Goal: Information Seeking & Learning: Learn about a topic

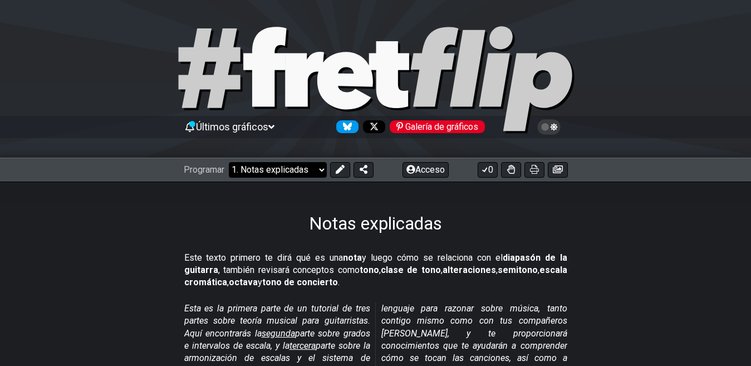
click at [306, 171] on select "¡Bienvenido a #fretflip! Preajuste inicial Preajuste personalizado Pentatónica …" at bounding box center [278, 170] width 98 height 16
click at [246, 202] on div "Notas explicadas" at bounding box center [375, 208] width 751 height 52
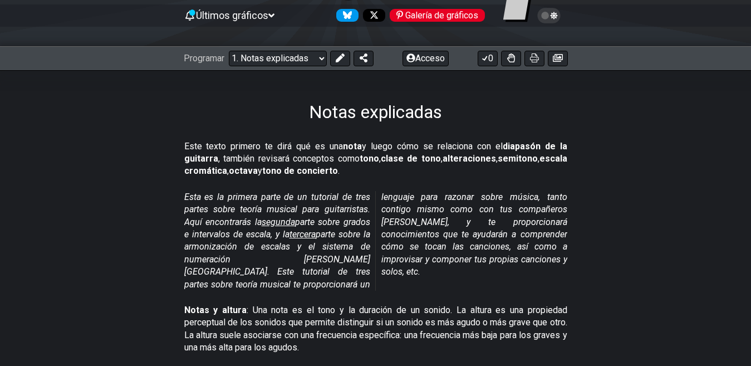
scroll to position [223, 0]
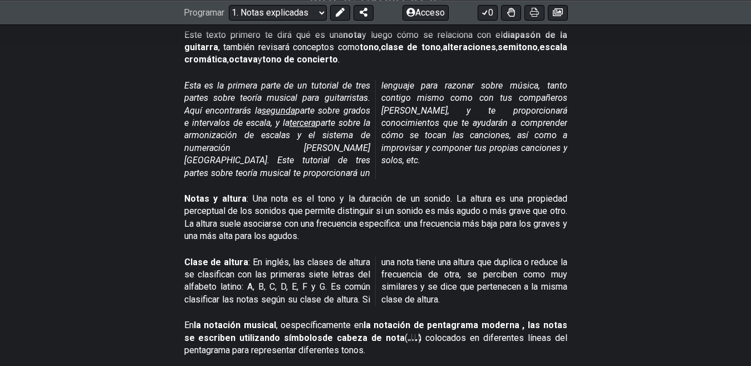
drag, startPoint x: 746, startPoint y: 0, endPoint x: 632, endPoint y: 231, distance: 257.8
click at [614, 257] on section "Clase de altura : En inglés, las clases de altura se clasifican con las primera…" at bounding box center [375, 284] width 751 height 64
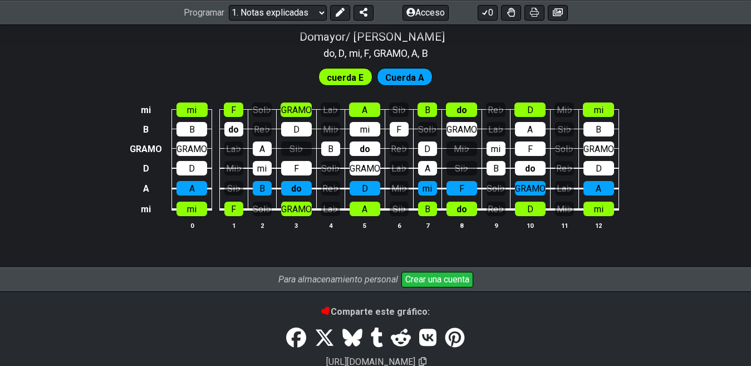
scroll to position [1281, 0]
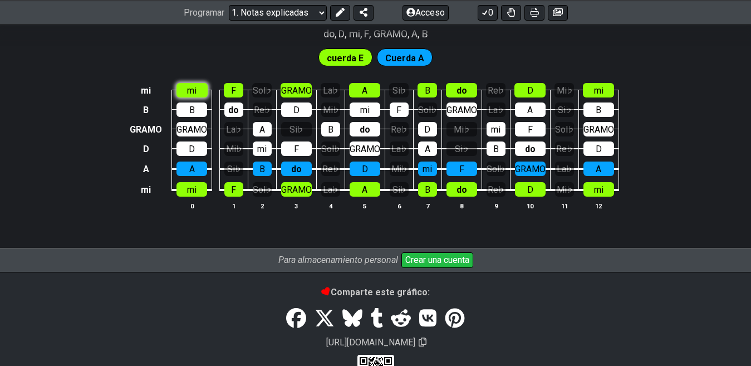
click at [201, 79] on td "mi" at bounding box center [192, 80] width 40 height 19
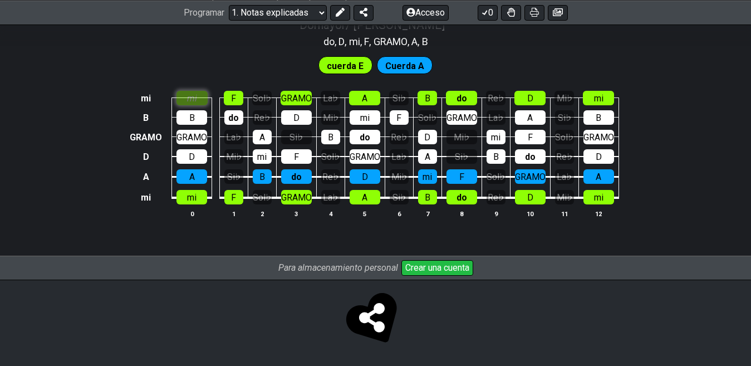
scroll to position [1261, 0]
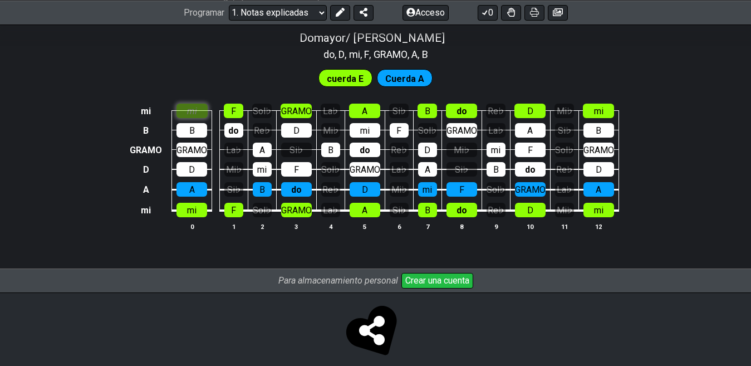
click at [203, 104] on div "mi" at bounding box center [192, 111] width 31 height 14
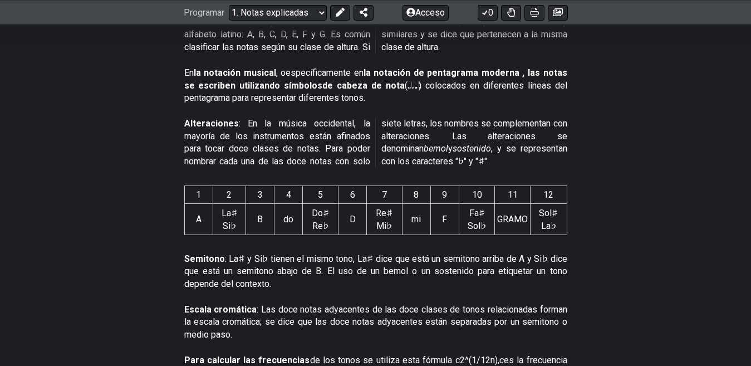
scroll to position [592, 0]
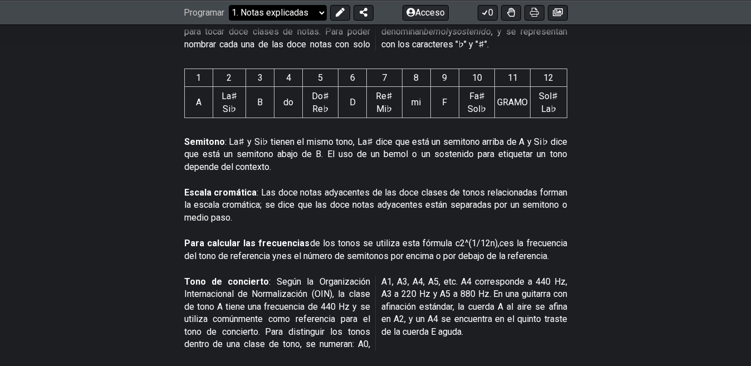
click at [267, 10] on select "¡Bienvenido a #fretflip! Preajuste inicial Preajuste personalizado Pentatónica …" at bounding box center [278, 12] width 98 height 16
click at [229, 4] on select "¡Bienvenido a #fretflip! Preajuste inicial Preajuste personalizado Pentatónica …" at bounding box center [278, 12] width 98 height 16
select select "/musical-notes-explained"
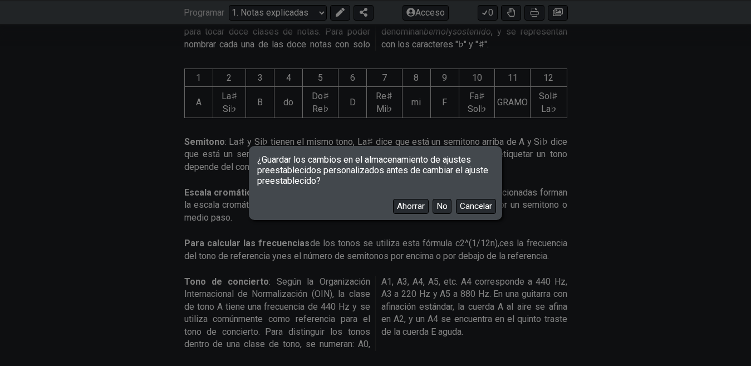
click at [446, 214] on div "Ahorrar No Cancelar" at bounding box center [376, 202] width 250 height 32
click at [440, 201] on button "No" at bounding box center [442, 206] width 19 height 15
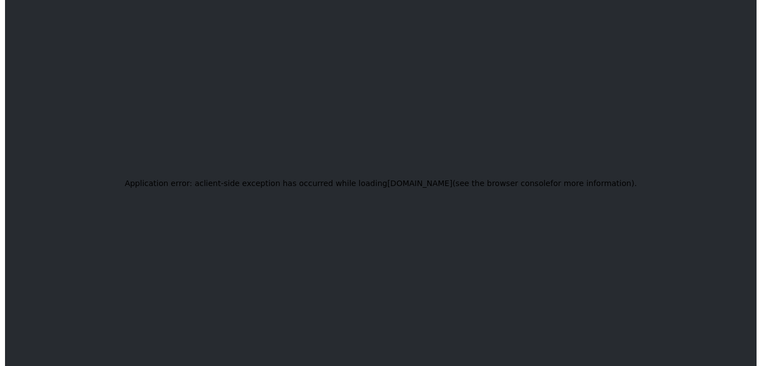
scroll to position [0, 0]
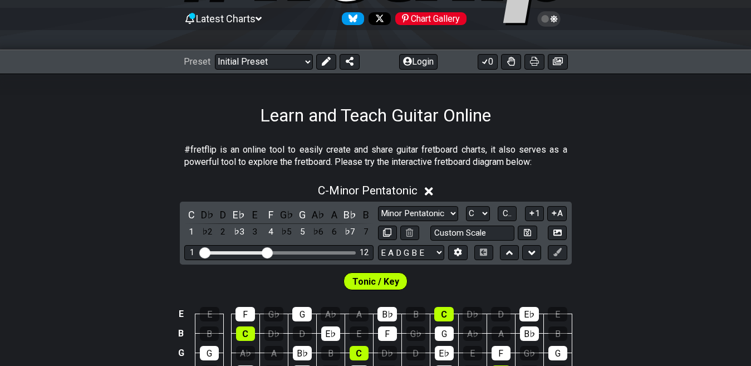
scroll to position [56, 0]
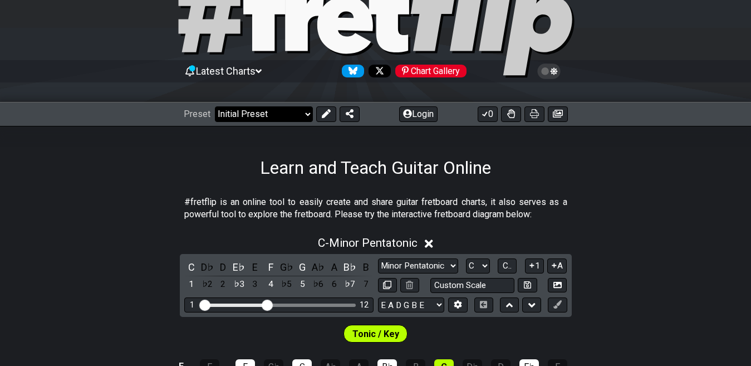
click at [272, 115] on select "Welcome to #fretflip! Initial Preset Custom Preset Minor Pentatonic Major Penta…" at bounding box center [264, 114] width 98 height 16
click at [215, 106] on select "Welcome to #fretflip! Initial Preset Custom Preset Minor Pentatonic Major Penta…" at bounding box center [264, 114] width 98 height 16
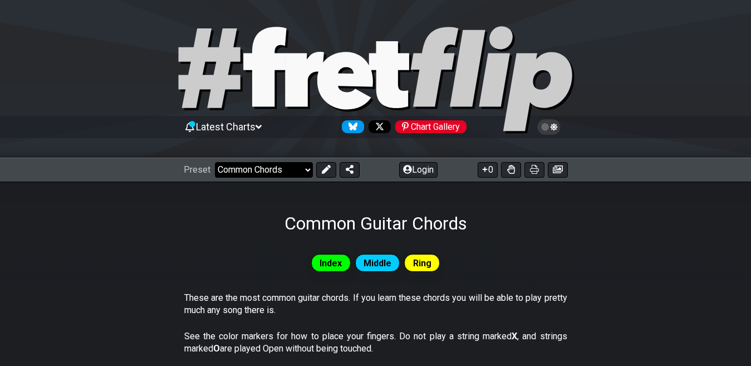
click at [286, 172] on select "Welcome to #fretflip! Initial Preset Custom Preset Minor Pentatonic Major Penta…" at bounding box center [264, 170] width 98 height 16
click at [215, 162] on select "Welcome to #fretflip! Initial Preset Custom Preset Minor Pentatonic Major Penta…" at bounding box center [264, 170] width 98 height 16
select select "/power-chords"
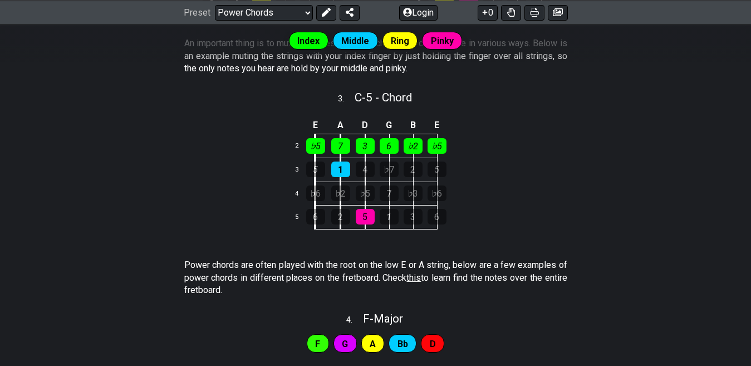
scroll to position [557, 0]
